Goal: Information Seeking & Learning: Find specific page/section

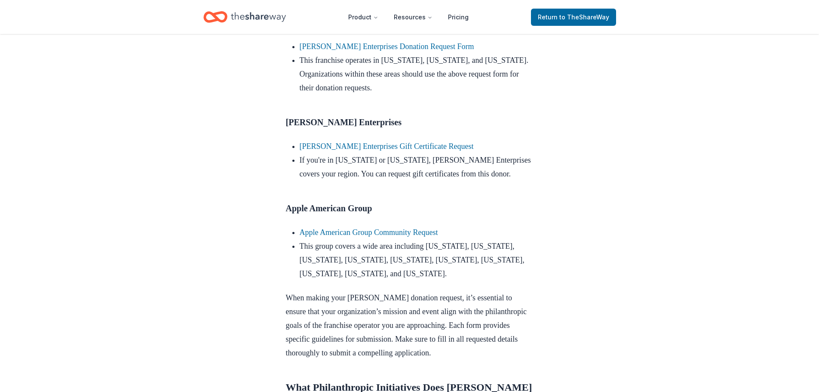
scroll to position [645, 0]
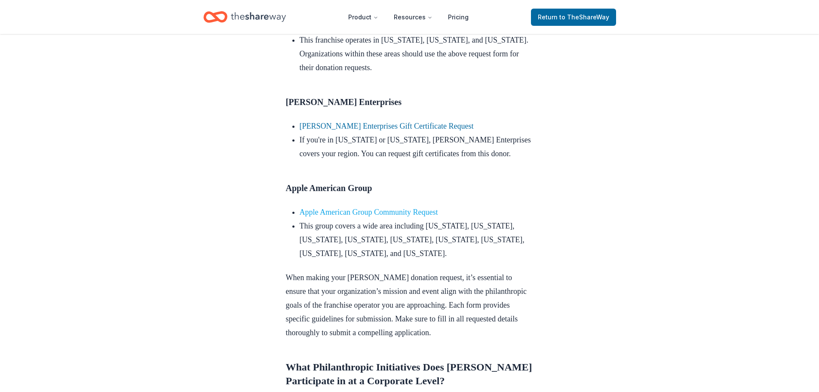
click at [337, 216] on link "Apple American Group Community Request" at bounding box center [369, 212] width 138 height 9
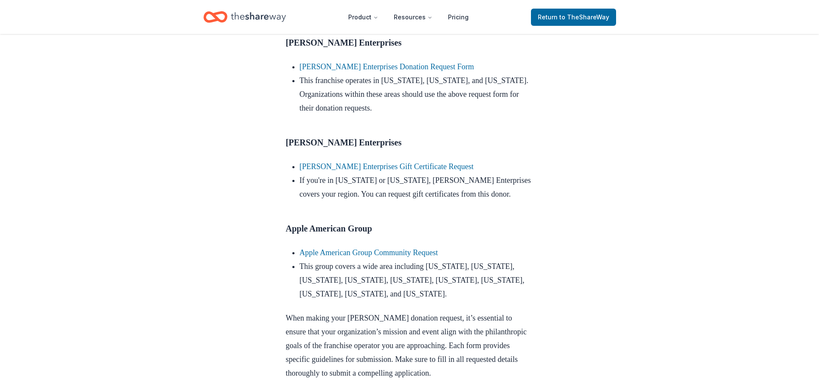
scroll to position [602, 0]
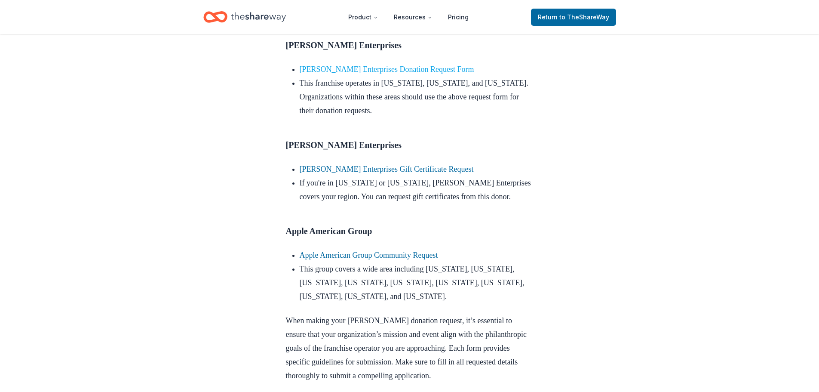
click at [390, 74] on link "[PERSON_NAME] Enterprises Donation Request Form" at bounding box center [387, 69] width 175 height 9
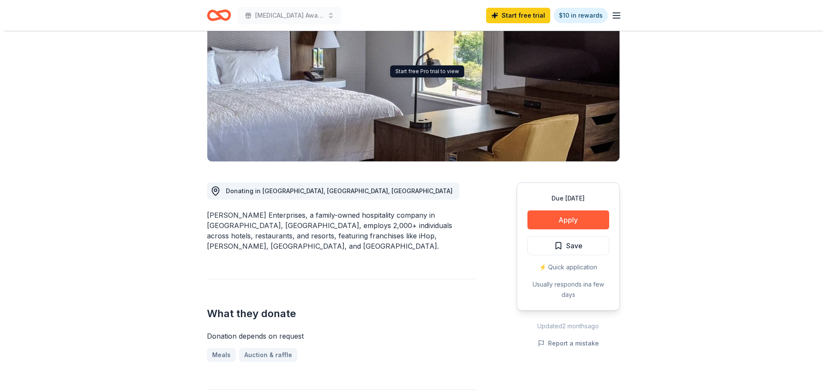
scroll to position [172, 0]
